Goal: Find specific page/section: Find specific page/section

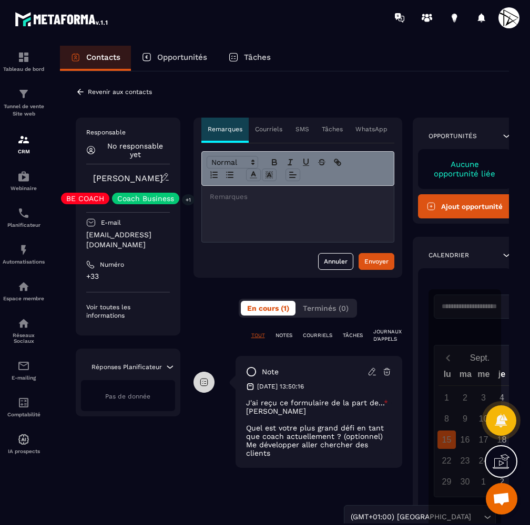
click at [100, 89] on p "Revenir aux contacts" at bounding box center [120, 91] width 64 height 7
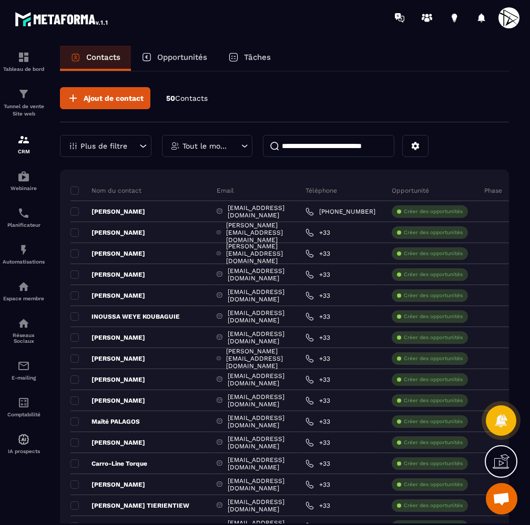
click at [316, 148] on input at bounding box center [328, 146] width 131 height 22
type input "*****"
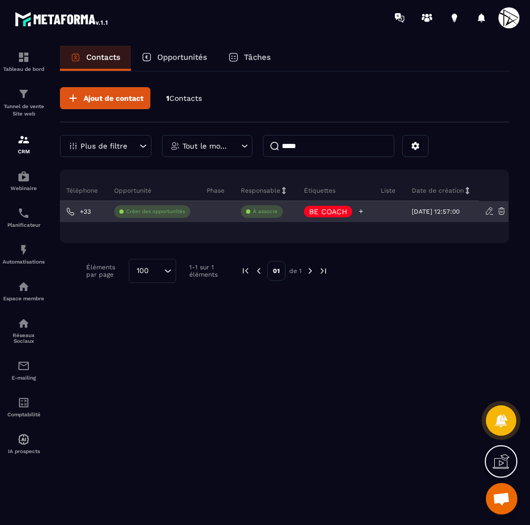
scroll to position [0, 233]
click at [357, 209] on icon at bounding box center [360, 211] width 7 height 7
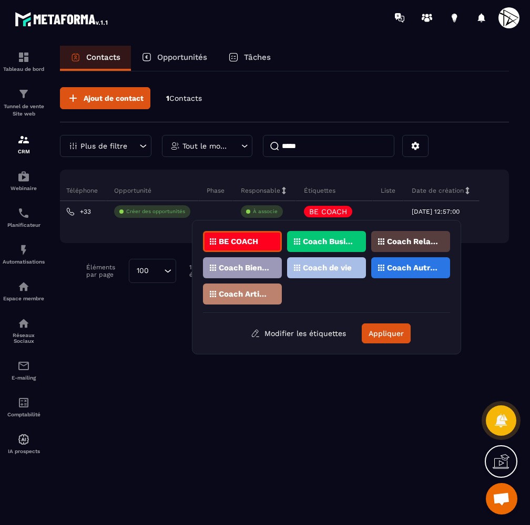
click at [259, 269] on p "Coach Bien-être / Santé" at bounding box center [244, 267] width 51 height 7
click at [334, 269] on p "Coach de vie" at bounding box center [327, 267] width 49 height 7
click at [247, 293] on p "Coach Artistique" at bounding box center [244, 294] width 51 height 7
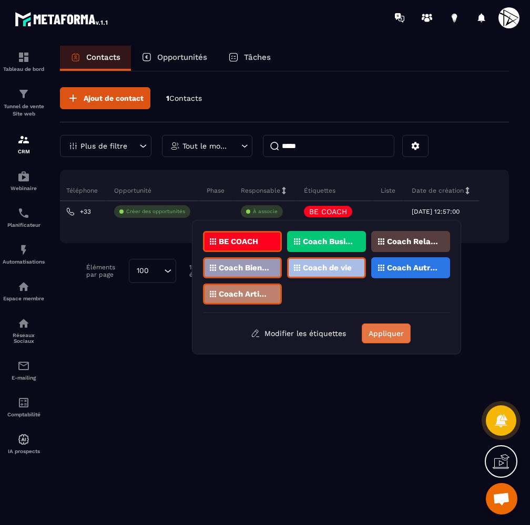
click at [402, 331] on button "Appliquer" at bounding box center [385, 334] width 49 height 20
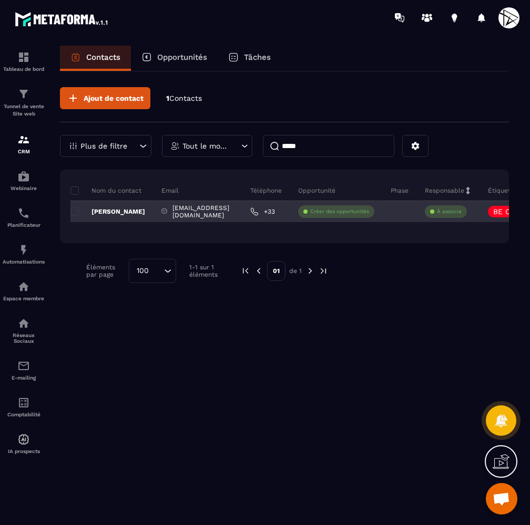
scroll to position [0, 0]
click at [123, 211] on p "[PERSON_NAME]" at bounding box center [107, 212] width 75 height 8
